Goal: Task Accomplishment & Management: Manage account settings

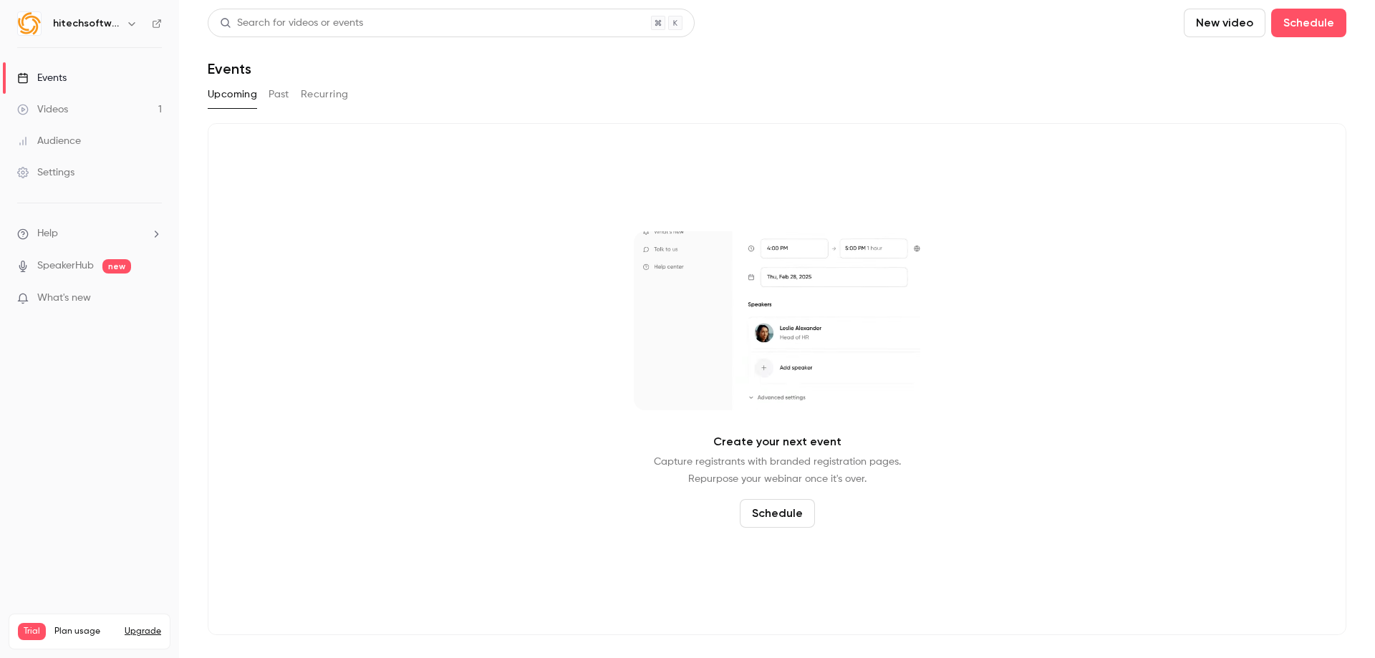
click at [276, 99] on button "Past" at bounding box center [279, 94] width 21 height 23
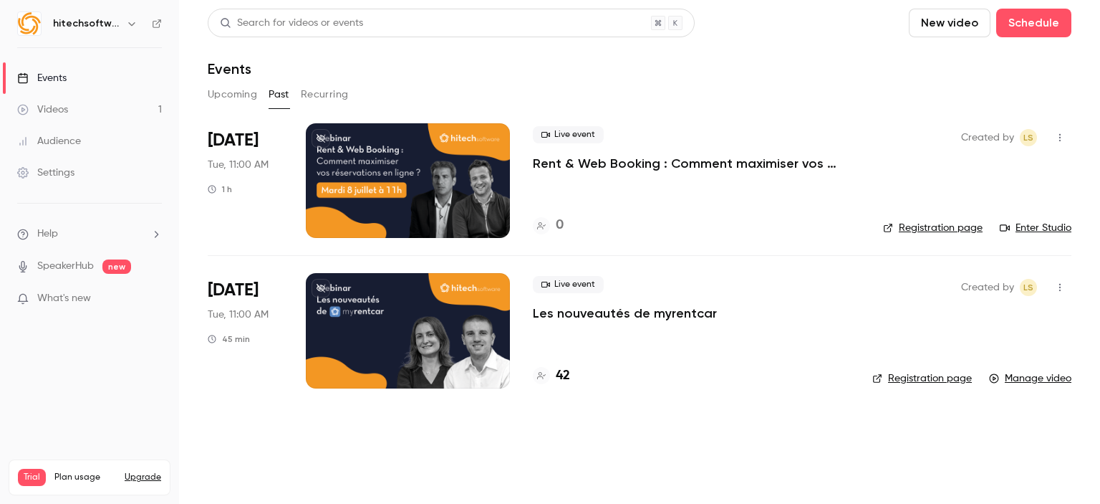
click at [436, 341] on div at bounding box center [408, 330] width 204 height 115
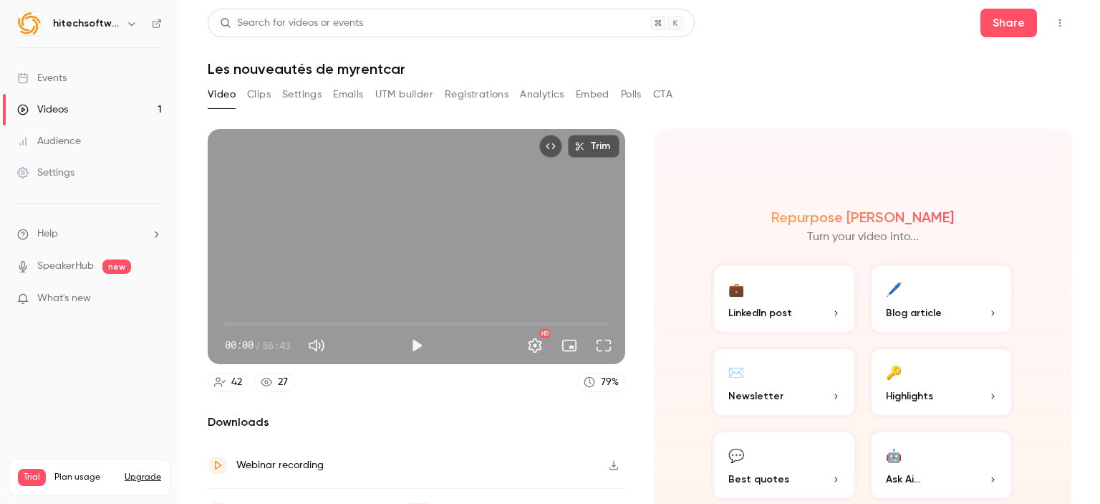
click at [309, 94] on button "Settings" at bounding box center [301, 94] width 39 height 23
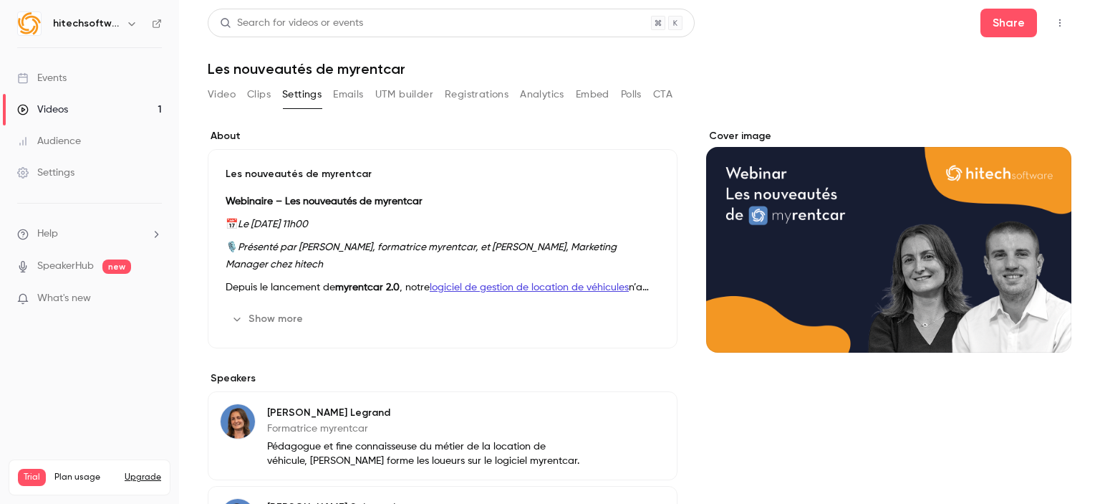
click at [1034, 330] on button "Cover image" at bounding box center [1046, 326] width 29 height 29
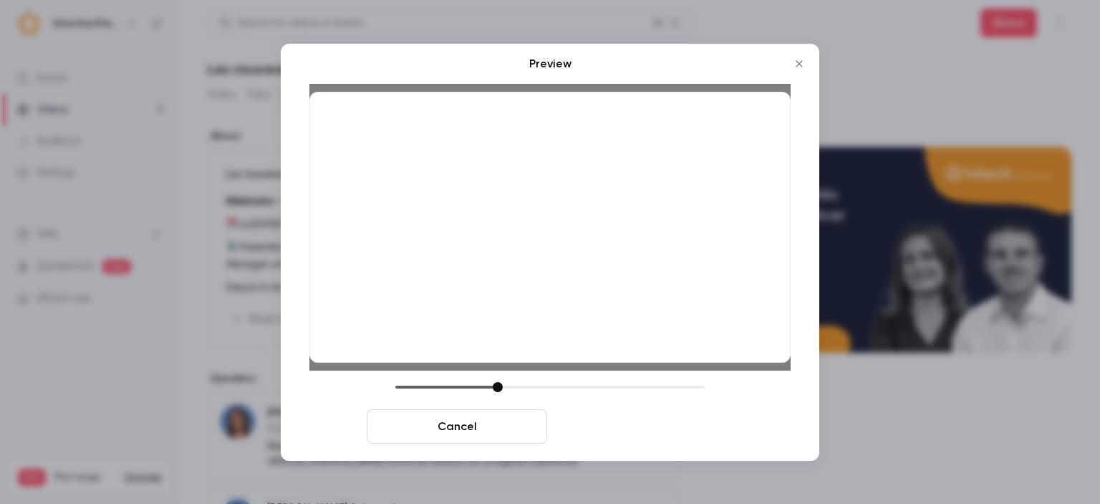
click at [635, 427] on button "Save cover" at bounding box center [643, 426] width 181 height 34
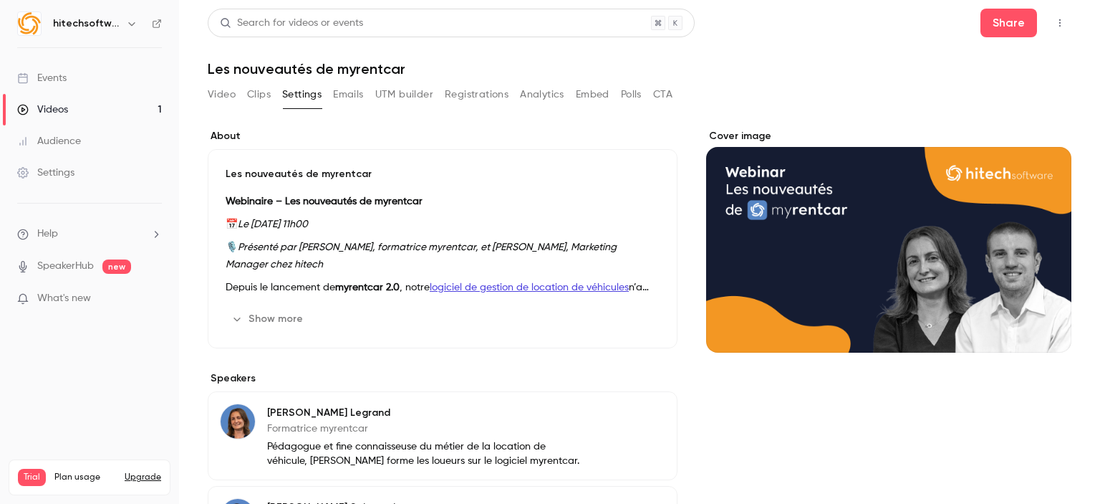
click at [213, 92] on button "Video" at bounding box center [222, 94] width 28 height 23
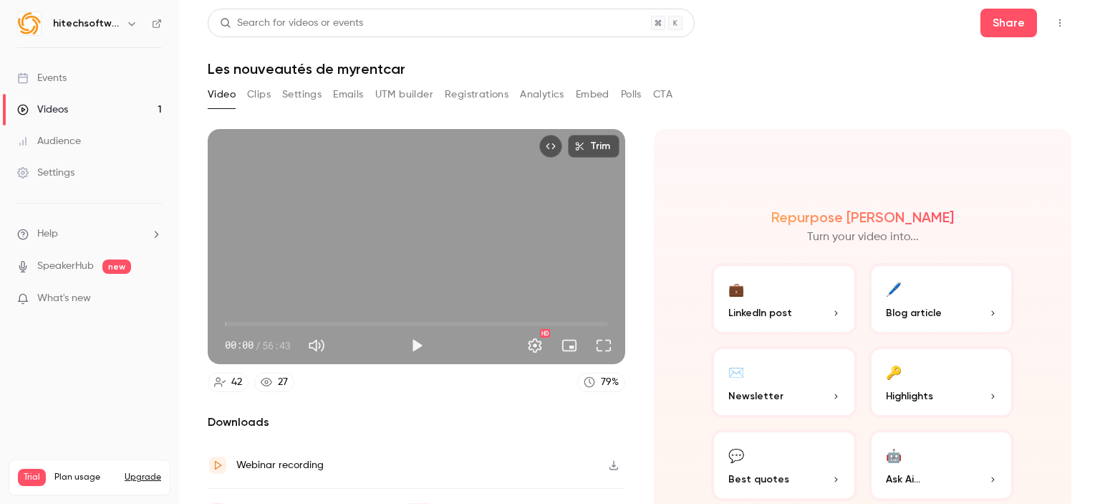
click at [51, 81] on div "Events" at bounding box center [41, 78] width 49 height 14
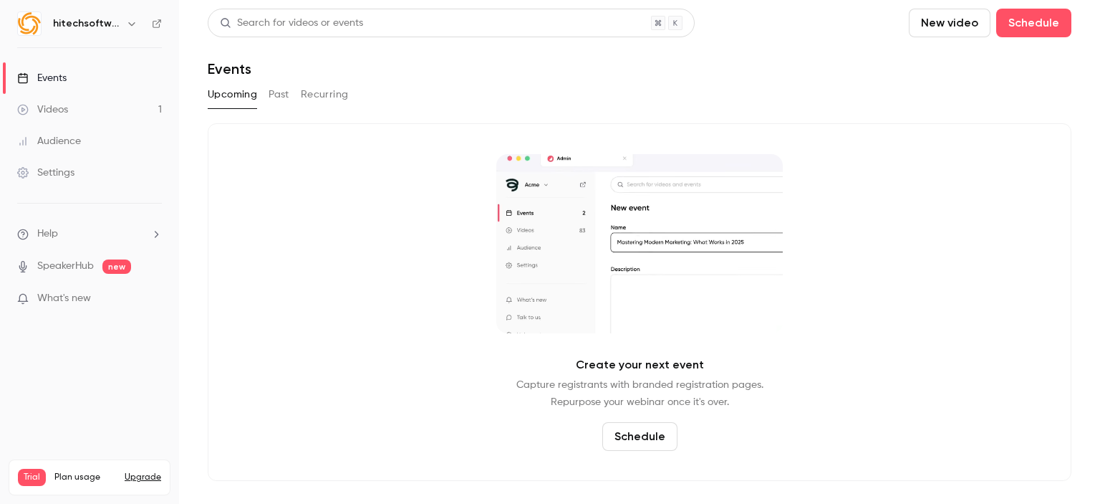
click at [288, 92] on button "Past" at bounding box center [279, 94] width 21 height 23
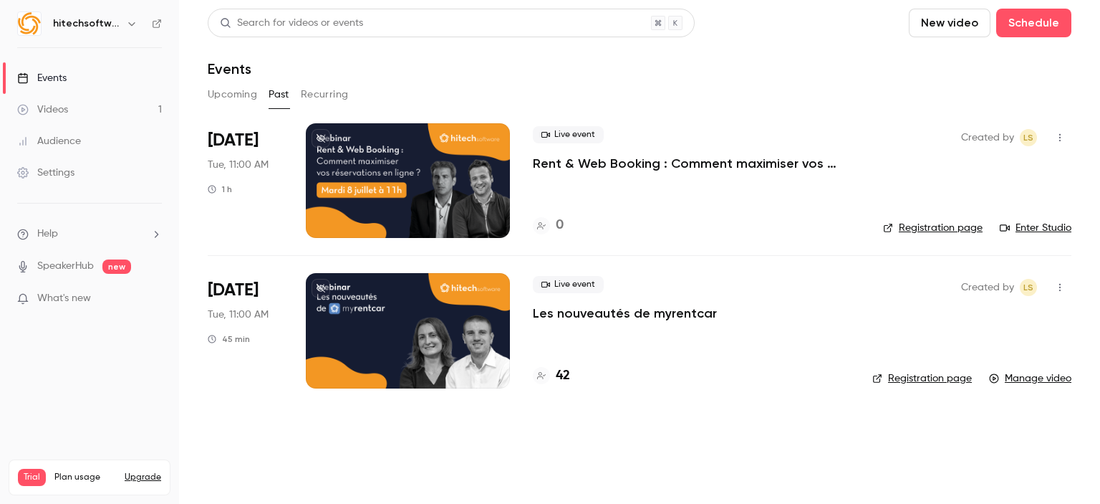
click at [565, 313] on p "Les nouveautés de myrentcar" at bounding box center [625, 312] width 184 height 17
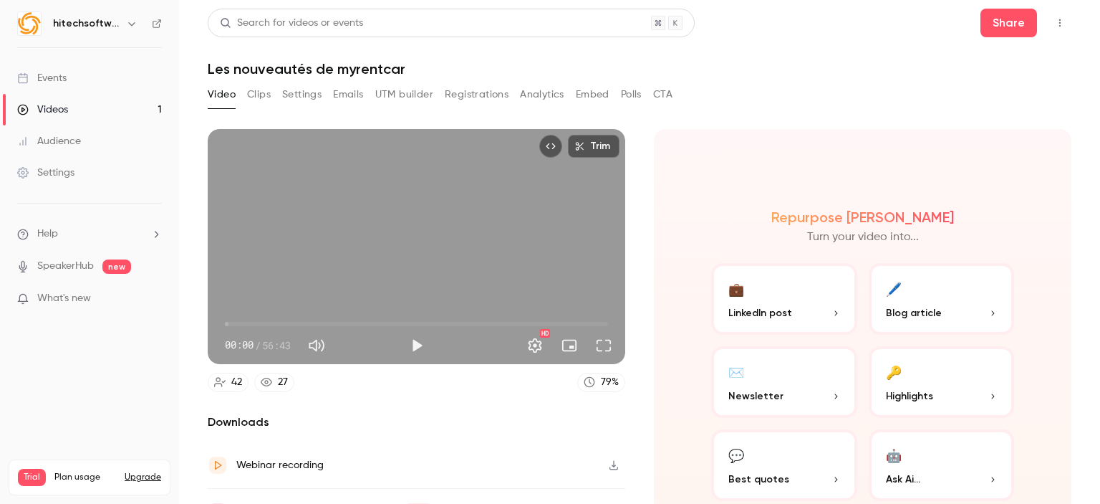
click at [313, 96] on button "Settings" at bounding box center [301, 94] width 39 height 23
